Goal: Check status: Check status

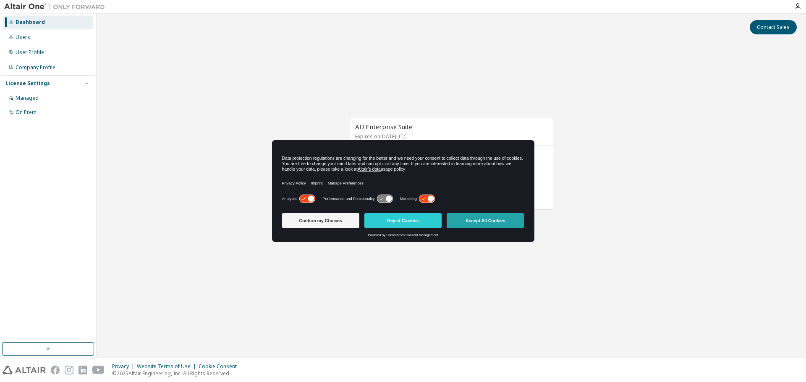
click at [475, 219] on button "Accept All Cookies" at bounding box center [484, 220] width 77 height 15
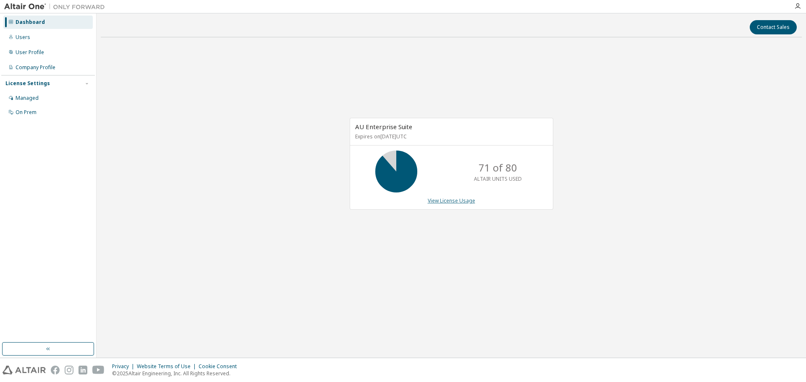
click at [449, 200] on link "View License Usage" at bounding box center [451, 200] width 47 height 7
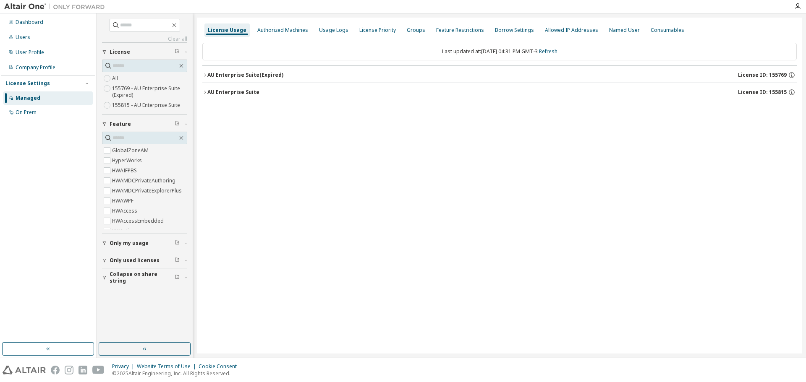
click at [208, 93] on div "AU Enterprise Suite" at bounding box center [233, 92] width 52 height 7
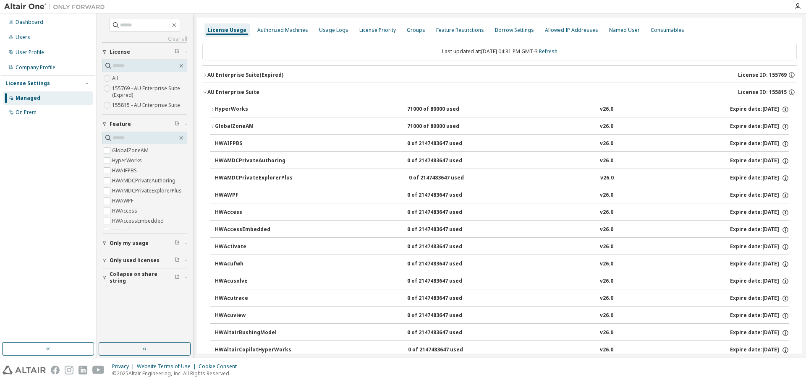
click at [211, 106] on button "HyperWorks 71000 of 80000 used v26.0 Expire date: [DATE]" at bounding box center [499, 109] width 579 height 18
